Goal: Task Accomplishment & Management: Use online tool/utility

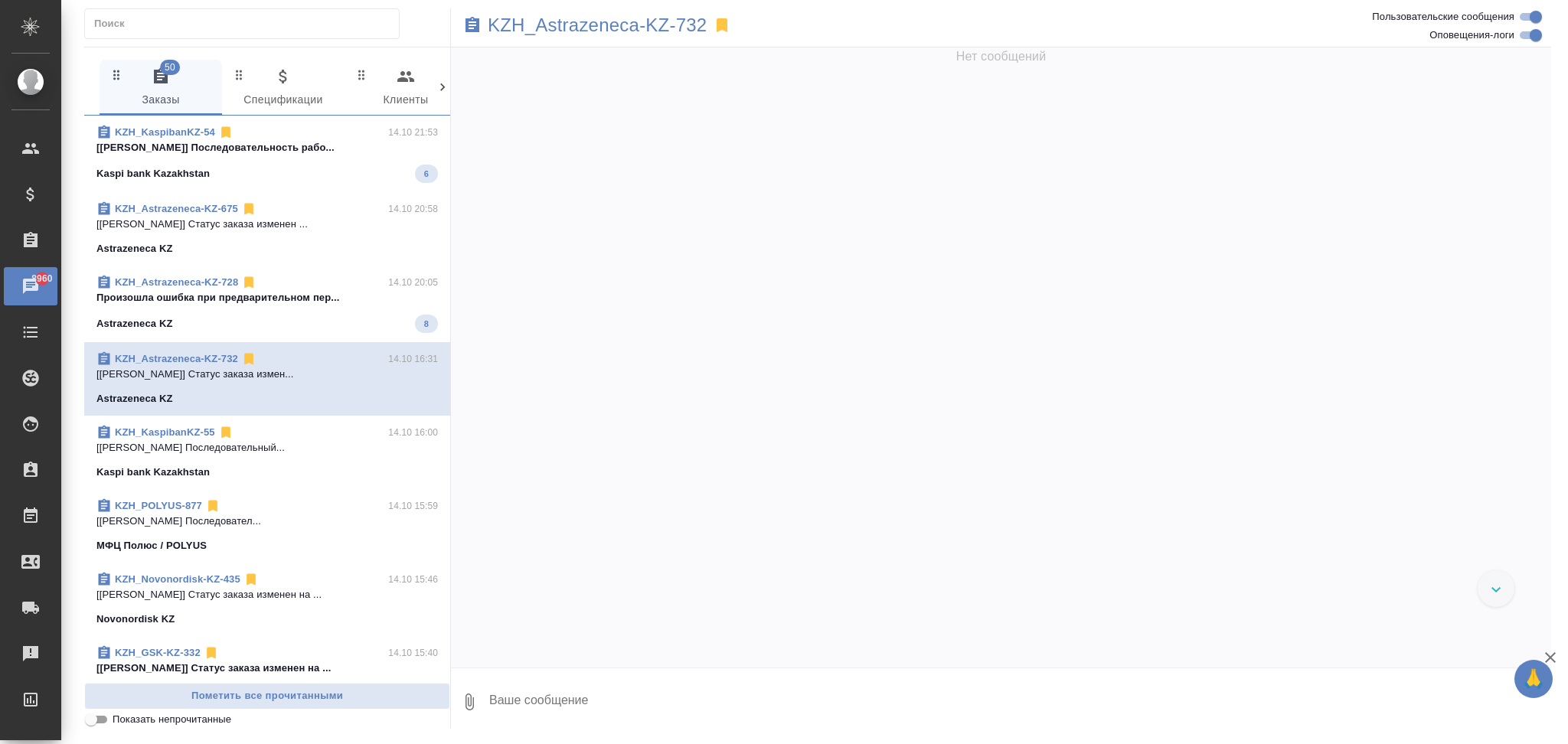
scroll to position [2533, 0]
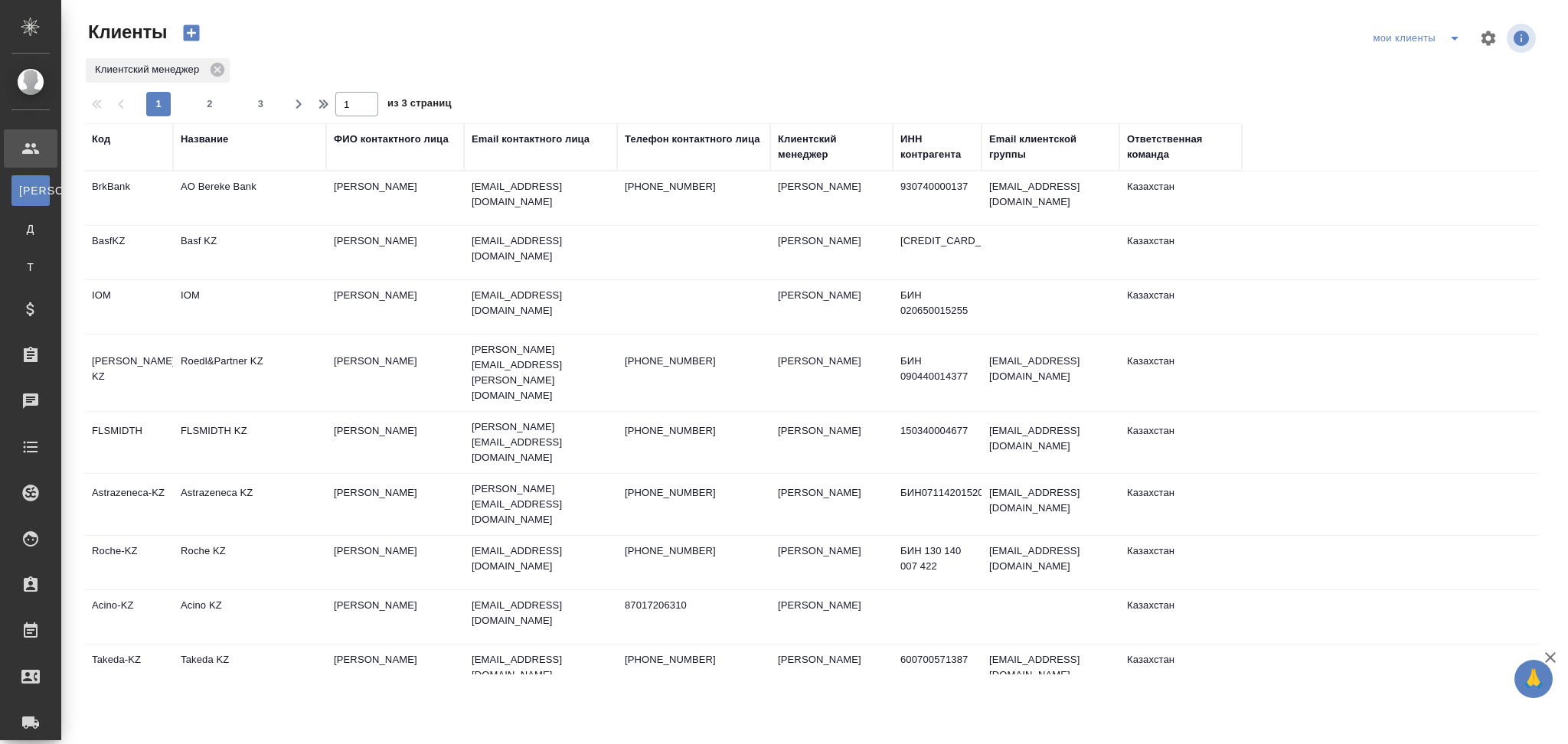
select select "RU"
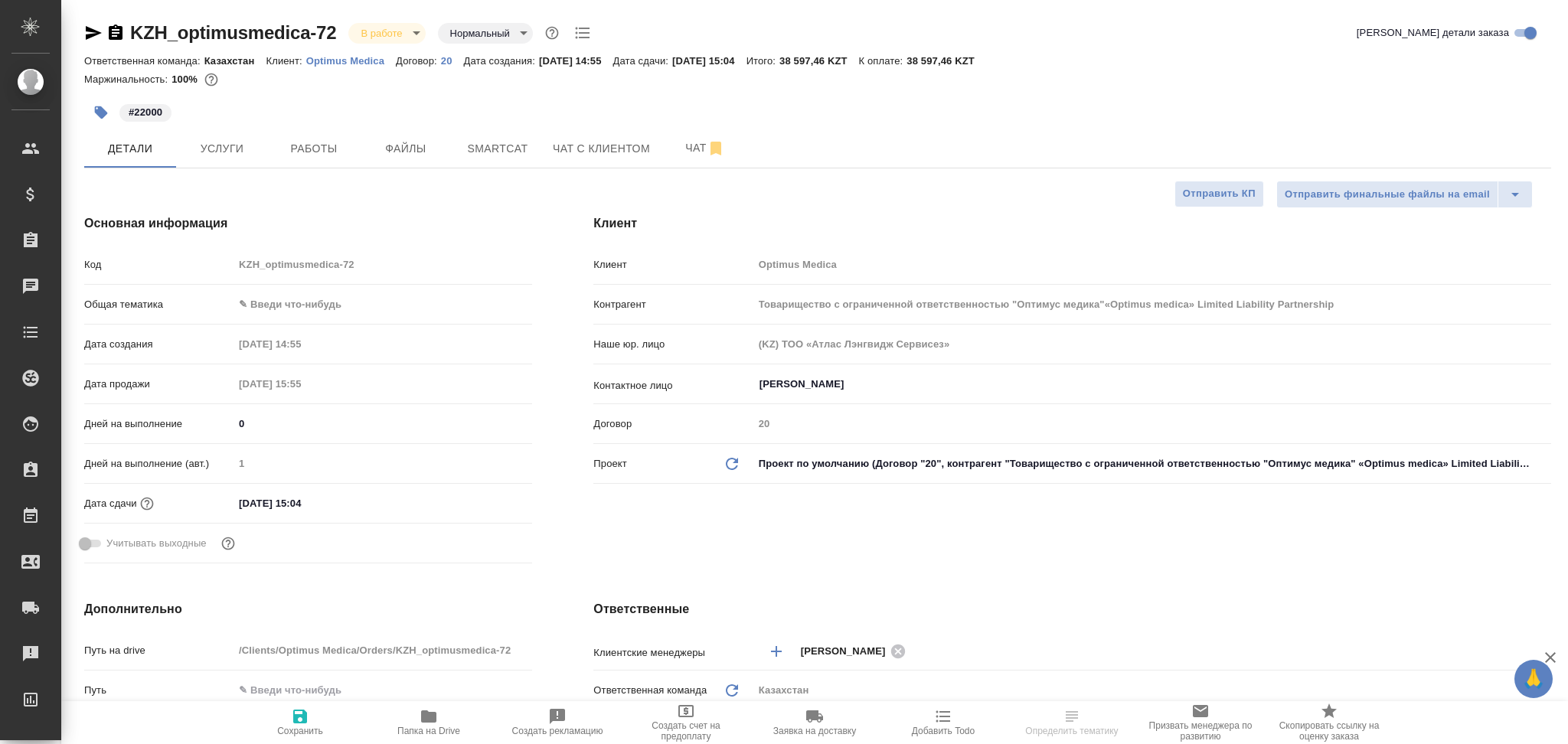
select select "RU"
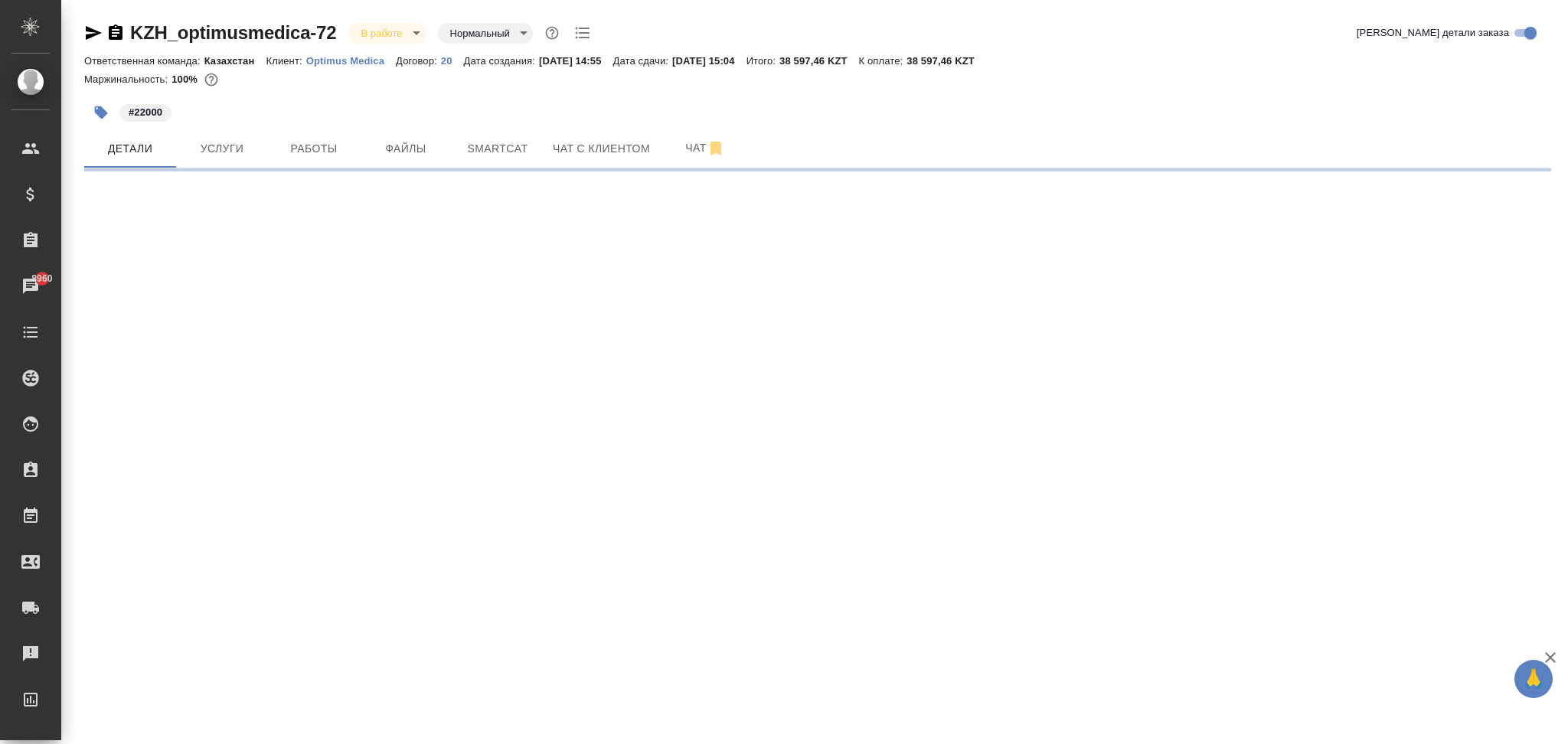
select select "RU"
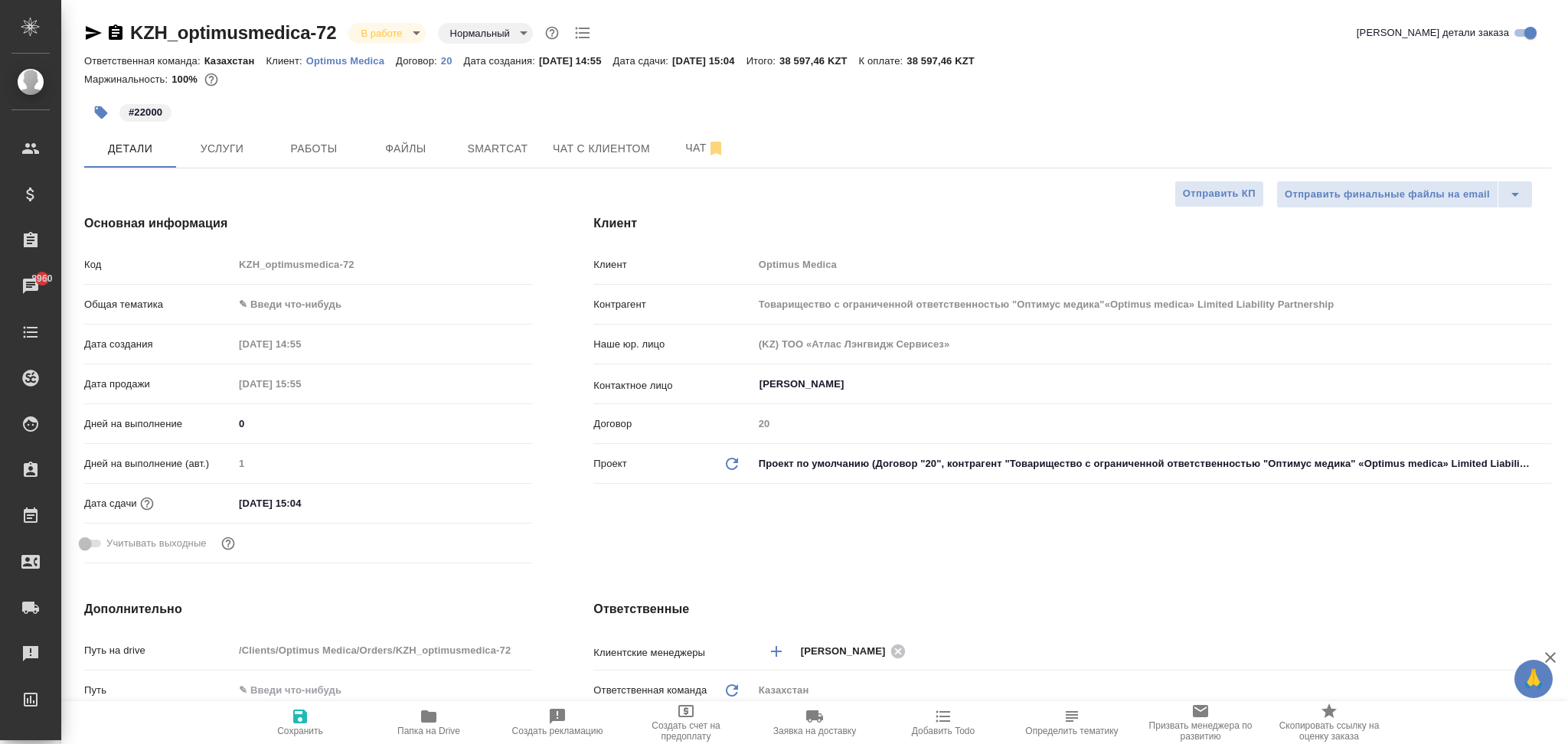
type textarea "x"
